Goal: Find contact information: Find contact information

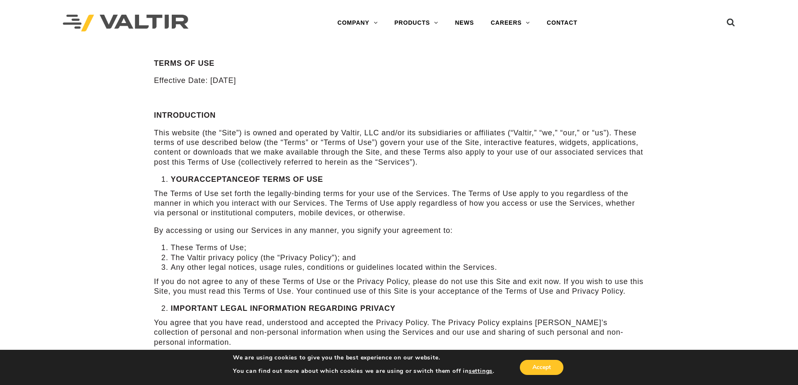
click at [267, 154] on p "This website (the “Site”) is owned and operated by Valtir, LLC and/or its subsi…" at bounding box center [399, 147] width 490 height 39
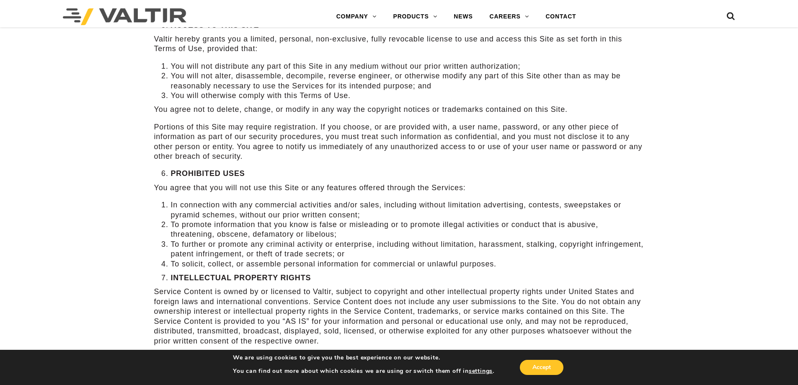
click at [269, 259] on li "To solicit, collect, or assemble personal information for commercial or unlawfu…" at bounding box center [408, 264] width 474 height 10
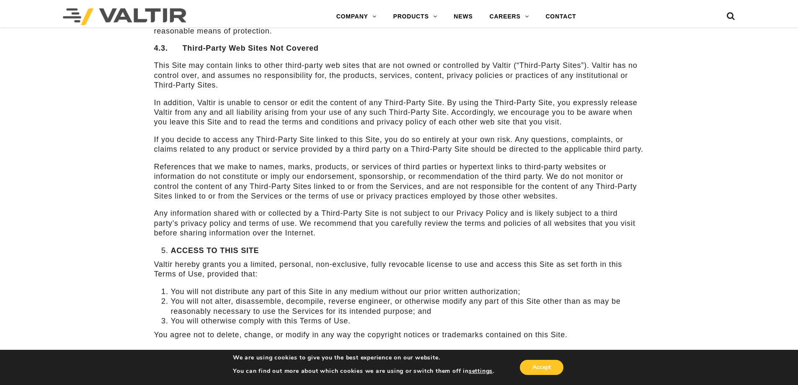
scroll to position [746, 0]
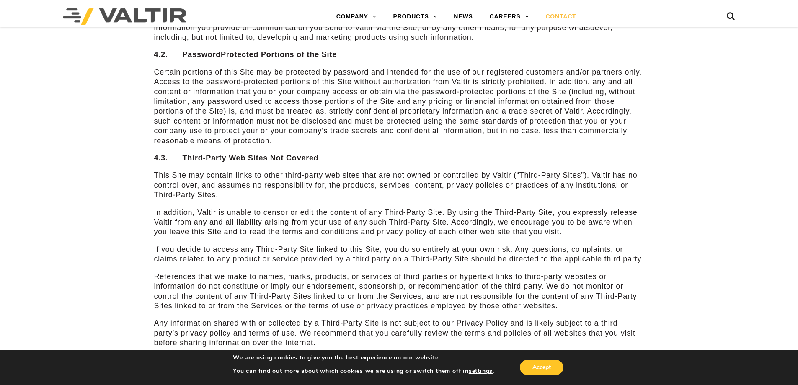
click at [569, 16] on link "CONTACT" at bounding box center [560, 16] width 47 height 17
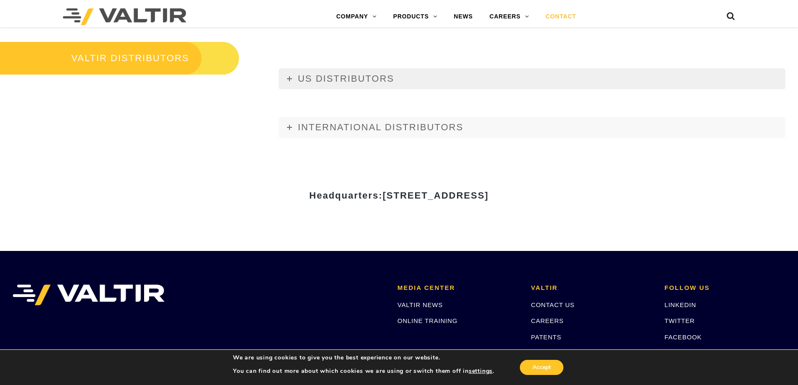
scroll to position [1048, 0]
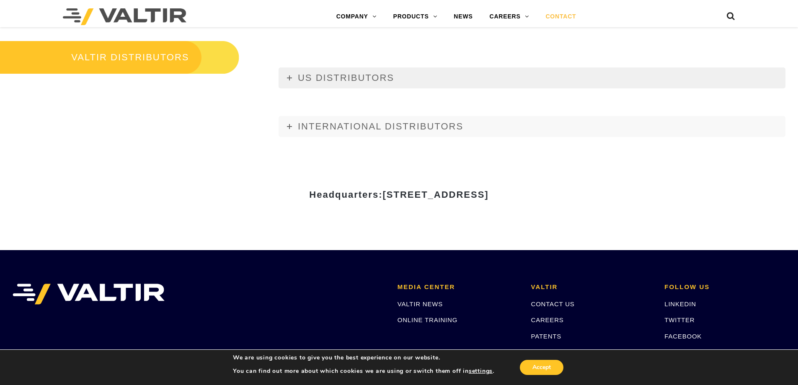
click at [303, 81] on span "US DISTRIBUTORS" at bounding box center [346, 77] width 96 height 10
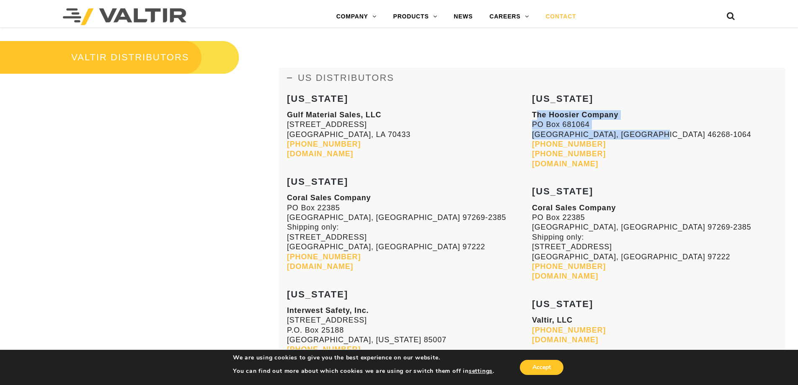
drag, startPoint x: 644, startPoint y: 137, endPoint x: 534, endPoint y: 114, distance: 112.0
click at [534, 114] on p "The Hoosier Company [GEOGRAPHIC_DATA]-1064 [PHONE_NUMBER] [PHONE_NUMBER] [DOMAI…" at bounding box center [654, 139] width 245 height 59
copy p "The Hoosier Company [GEOGRAPHIC_DATA] 46268-1064"
